Goal: Task Accomplishment & Management: Use online tool/utility

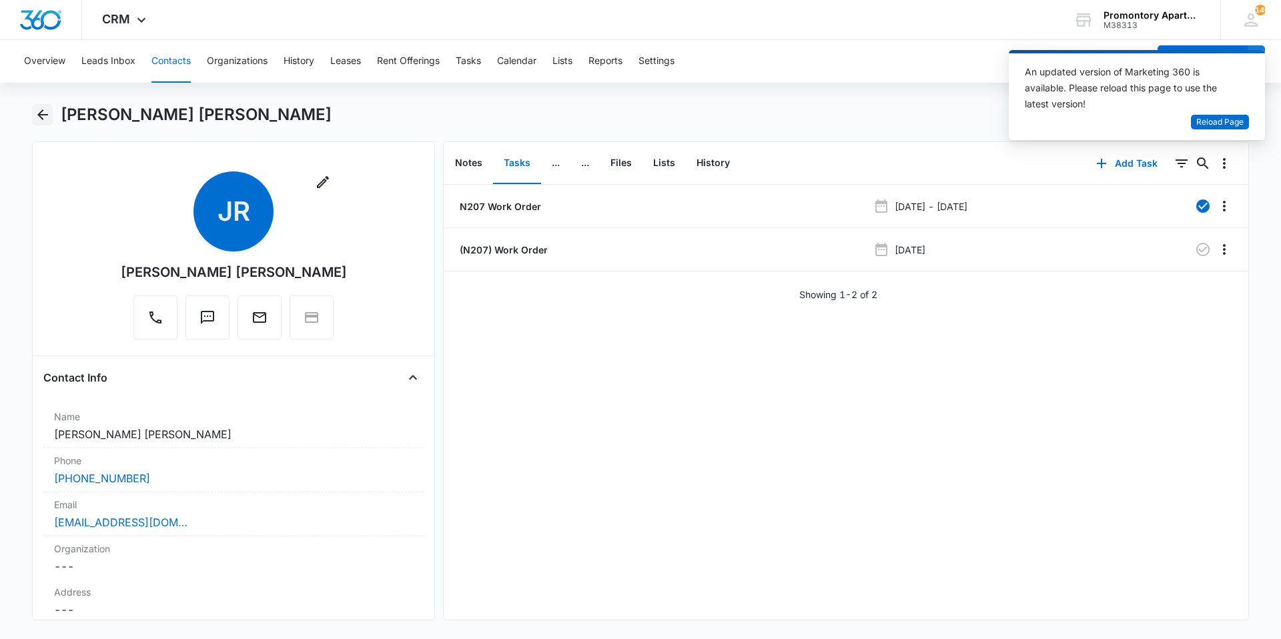
click at [43, 116] on icon "Back" at bounding box center [43, 115] width 16 height 16
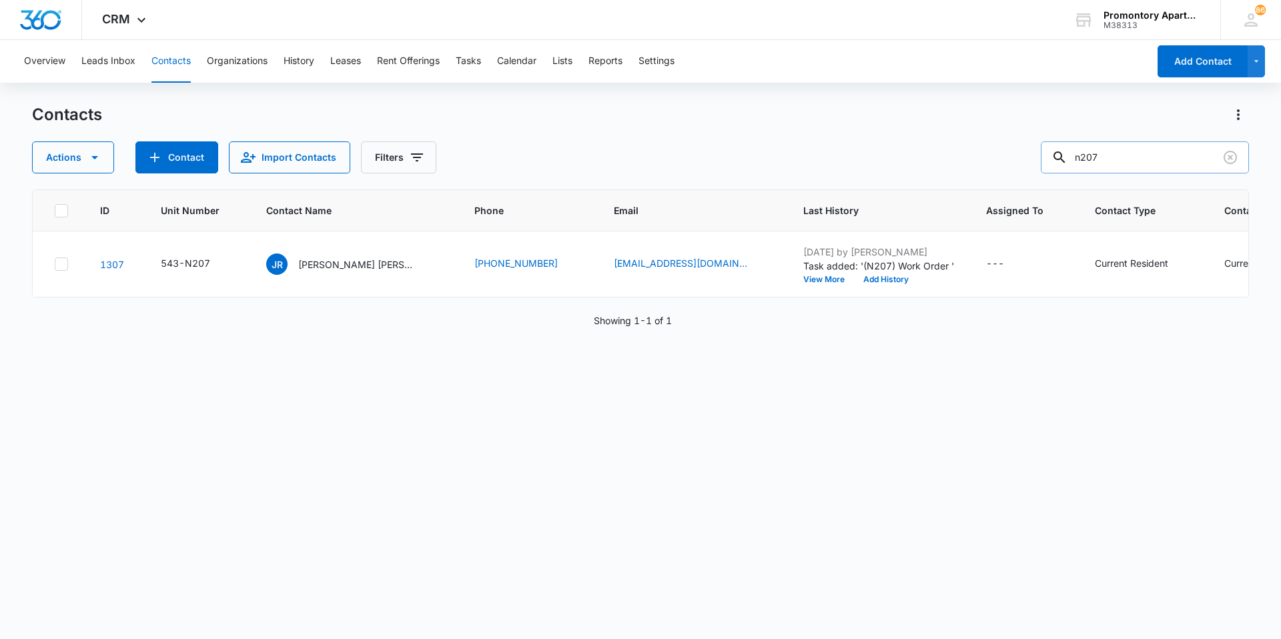
click at [1241, 163] on input "n207" at bounding box center [1145, 157] width 208 height 32
click at [1231, 162] on icon "Clear" at bounding box center [1231, 157] width 16 height 16
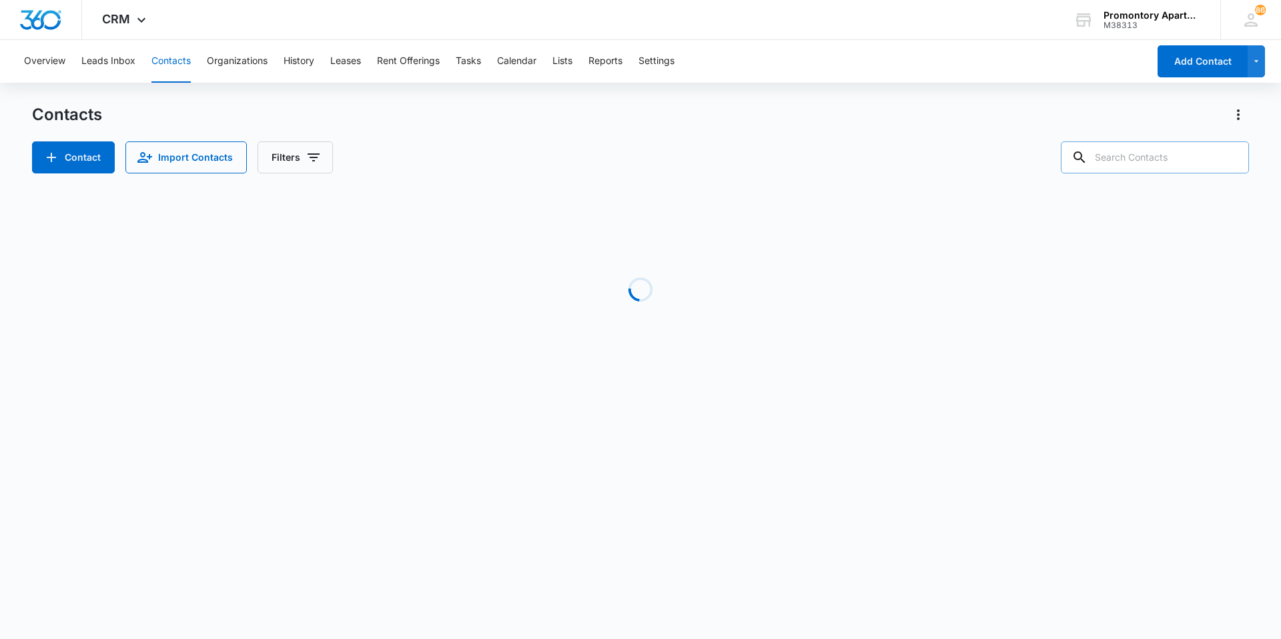
click at [486, 71] on div "Overview Leads Inbox Contacts Organizations History Leases Rent Offerings Tasks…" at bounding box center [582, 61] width 1133 height 43
click at [469, 57] on button "Tasks" at bounding box center [468, 61] width 25 height 43
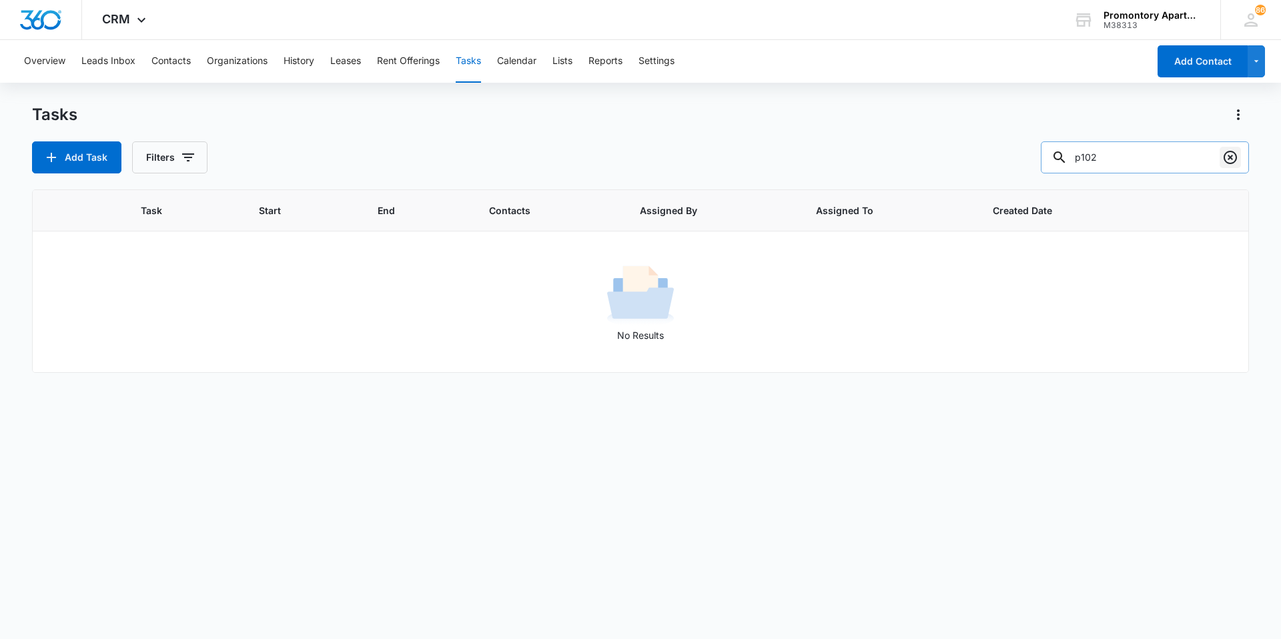
click at [1235, 154] on icon "Clear" at bounding box center [1230, 157] width 13 height 13
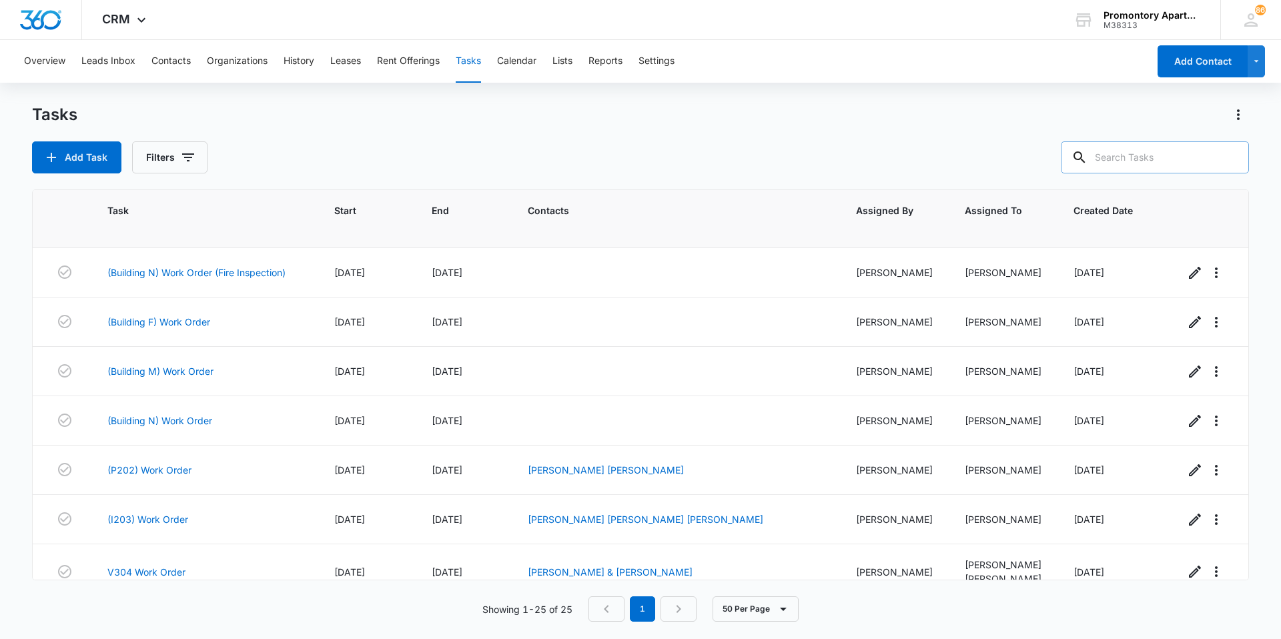
scroll to position [734, 0]
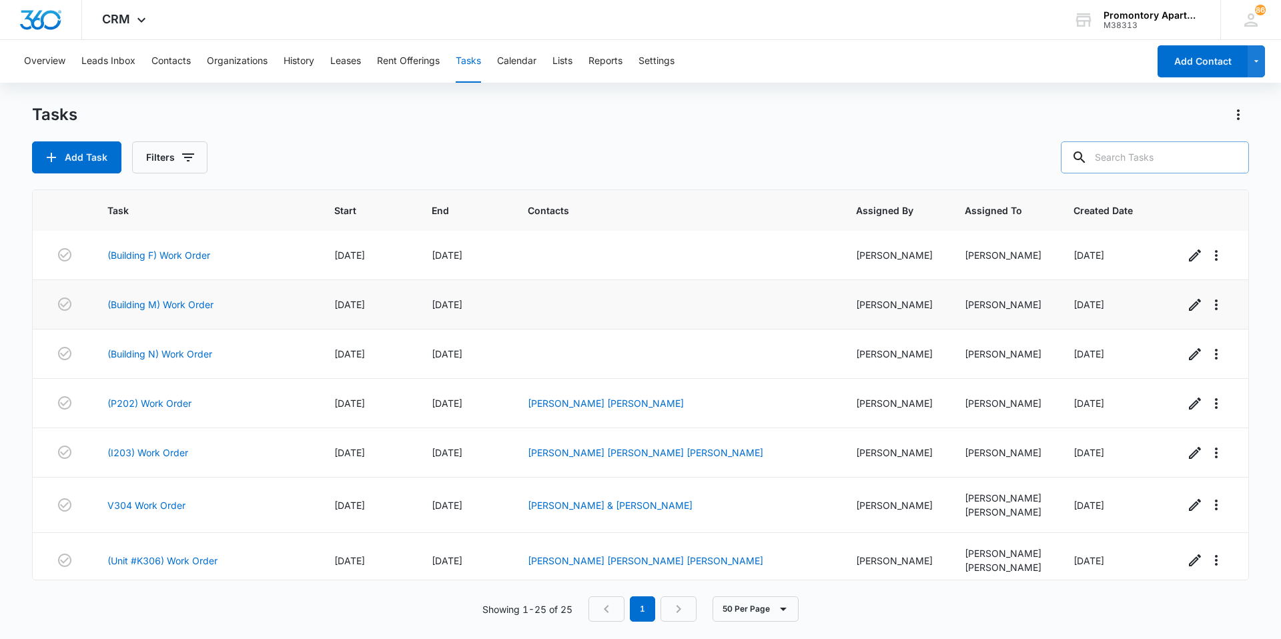
click at [167, 290] on td "(Building M) Work Order" at bounding box center [204, 304] width 227 height 49
click at [172, 300] on link "(Building M) Work Order" at bounding box center [160, 305] width 106 height 14
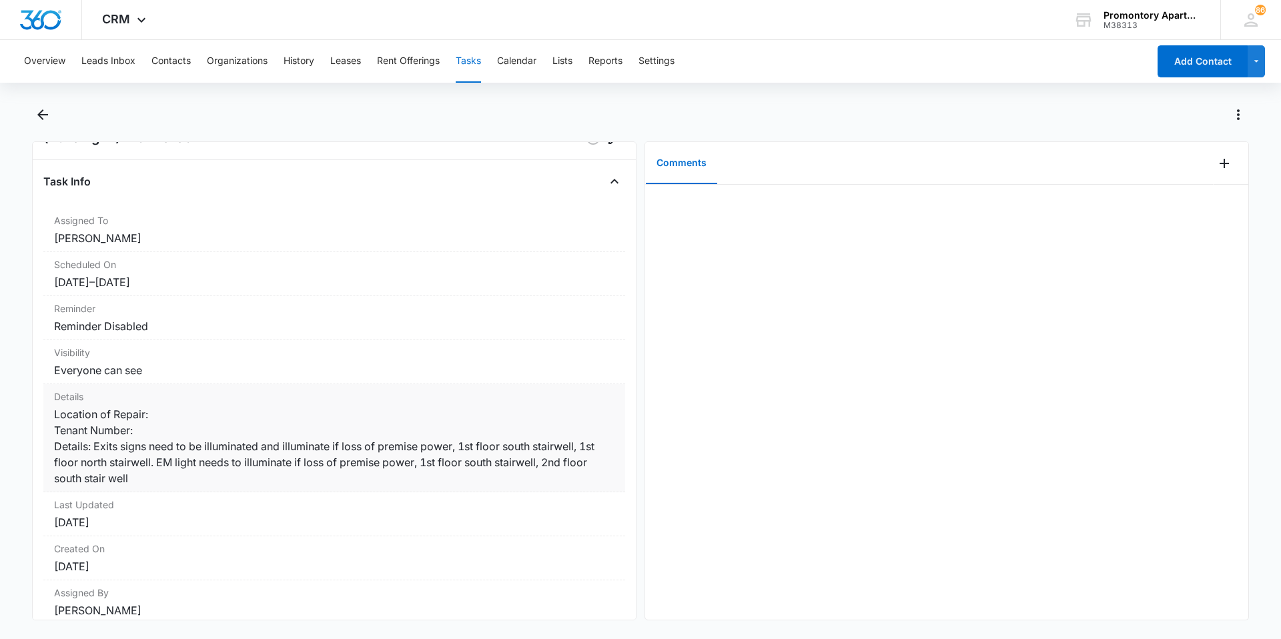
scroll to position [67, 0]
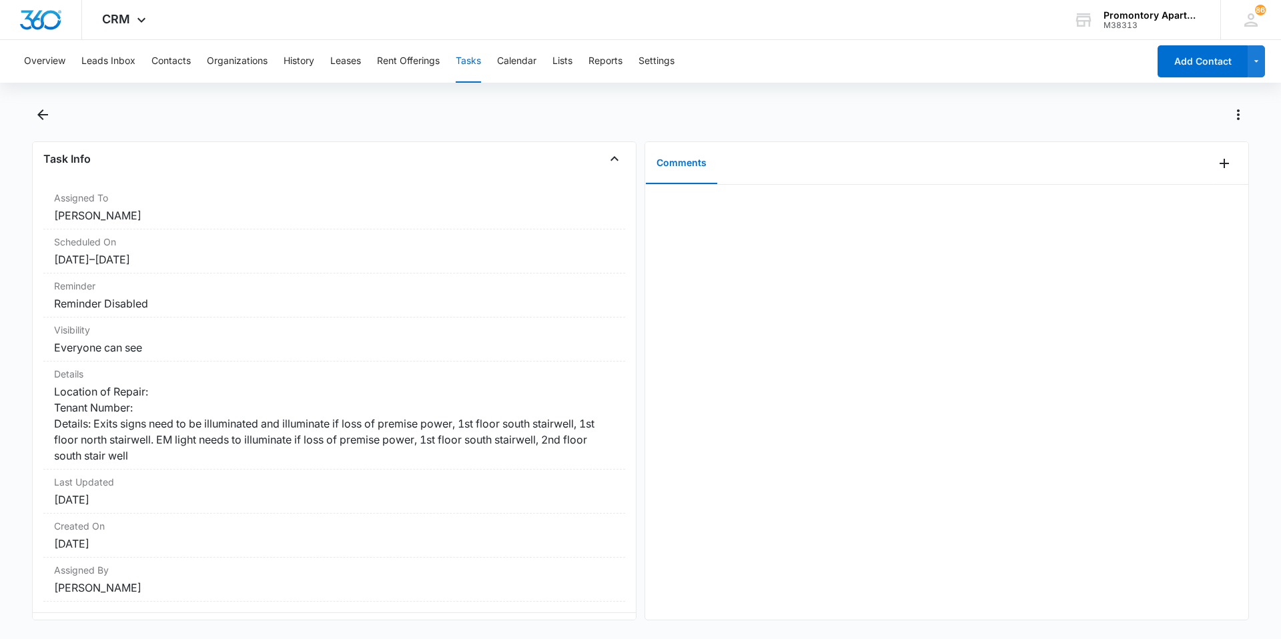
click at [53, 119] on div at bounding box center [640, 122] width 1217 height 37
click at [39, 117] on icon "Back" at bounding box center [43, 115] width 16 height 16
